Goal: Navigation & Orientation: Find specific page/section

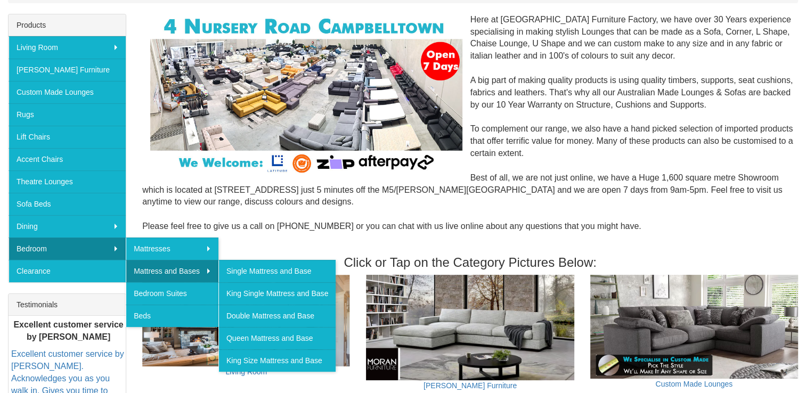
scroll to position [159, 0]
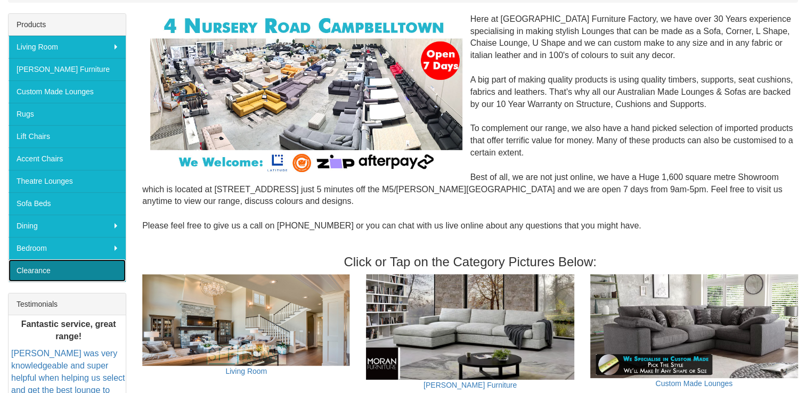
click at [51, 267] on link "Clearance" at bounding box center [67, 270] width 117 height 22
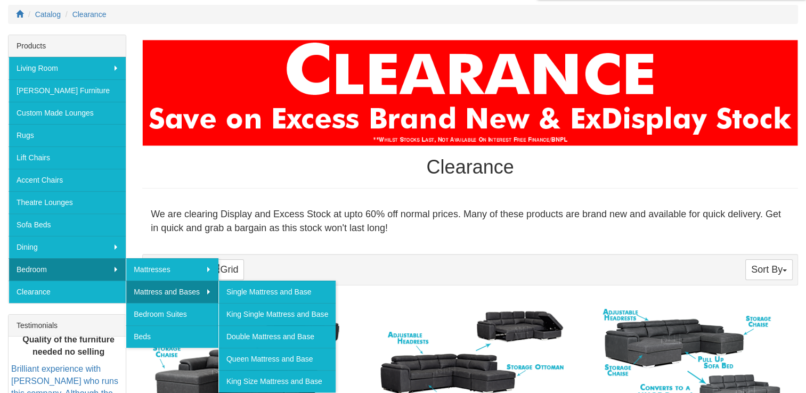
scroll to position [143, 0]
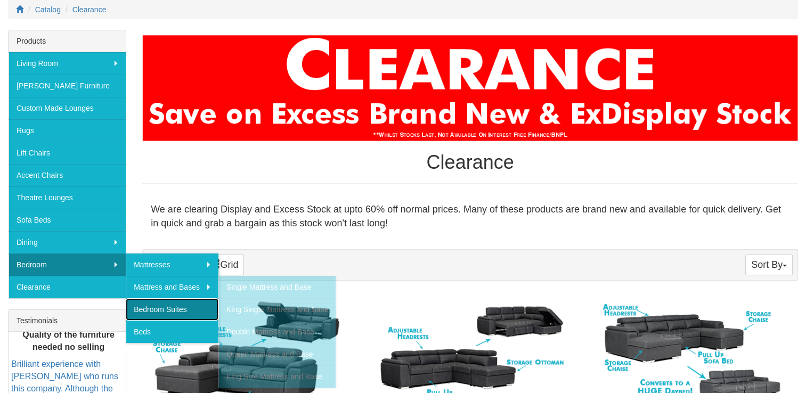
click at [150, 310] on link "Bedroom Suites" at bounding box center [172, 309] width 93 height 22
